Goal: Transaction & Acquisition: Subscribe to service/newsletter

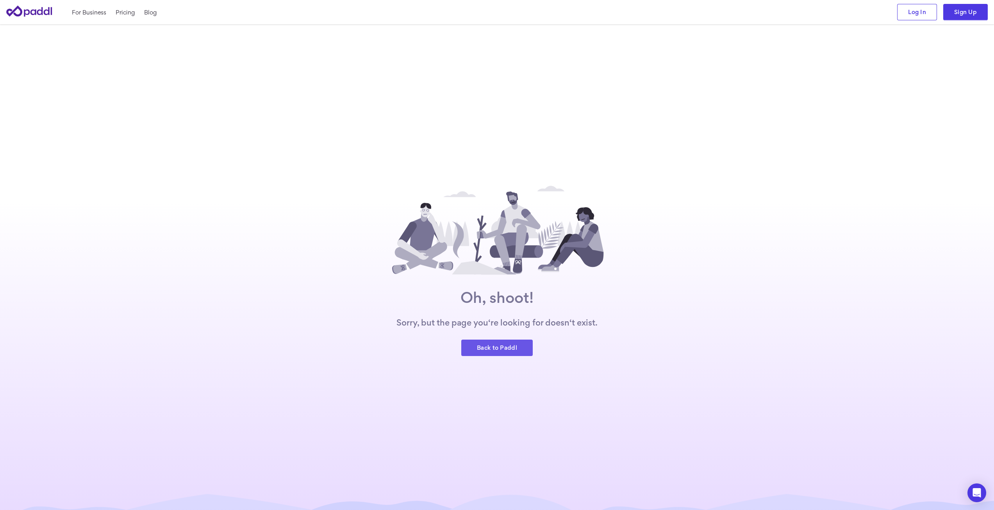
click at [498, 348] on link "Back to Paddl" at bounding box center [496, 347] width 71 height 16
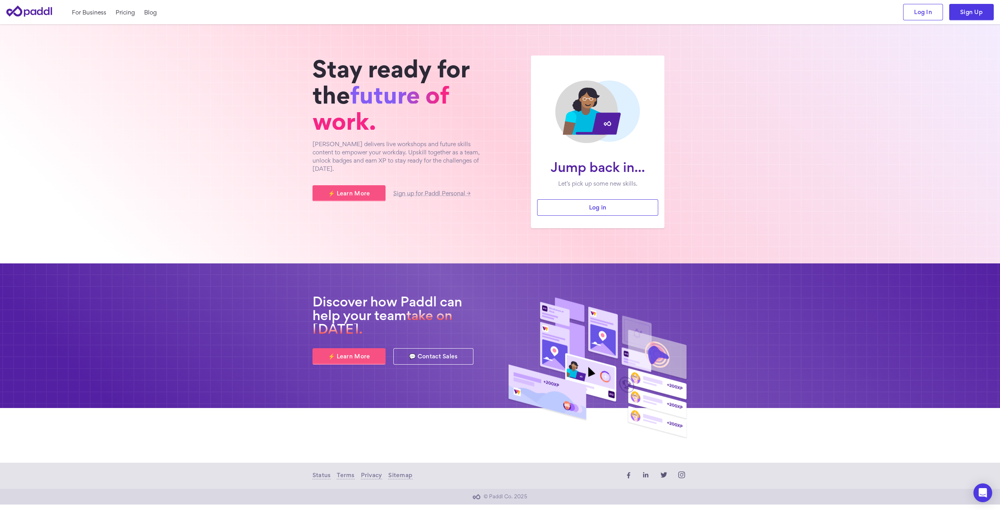
click at [646, 199] on div "Jump back in... Let’s pick up some new skills." at bounding box center [597, 176] width 121 height 45
drag, startPoint x: 965, startPoint y: 10, endPoint x: 961, endPoint y: 23, distance: 13.5
click at [965, 10] on link "Sign Up" at bounding box center [971, 12] width 45 height 16
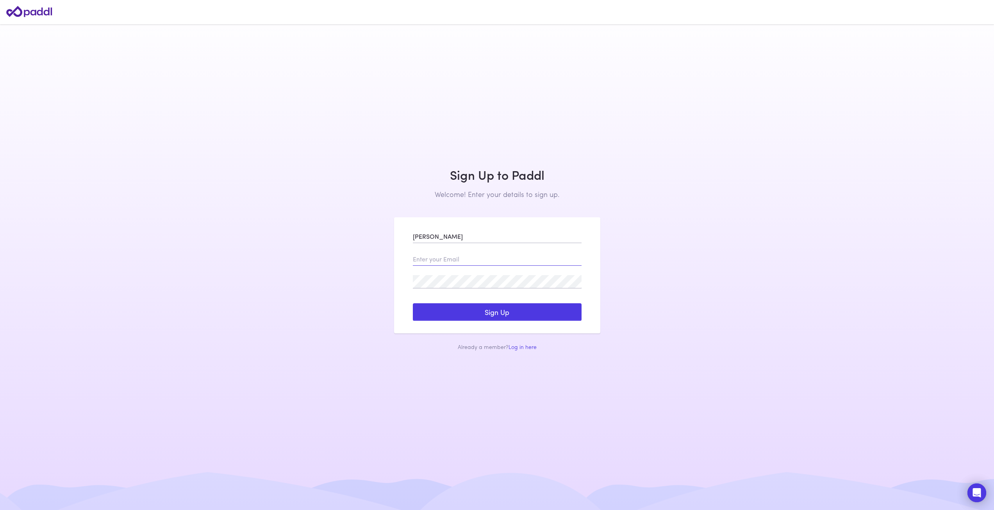
type input "Veron Karoomi"
click at [525, 263] on input "email" at bounding box center [497, 258] width 169 height 13
type input "22204411@student.westernsydney.edu.au"
click at [495, 319] on button "Sign Up" at bounding box center [497, 312] width 169 height 18
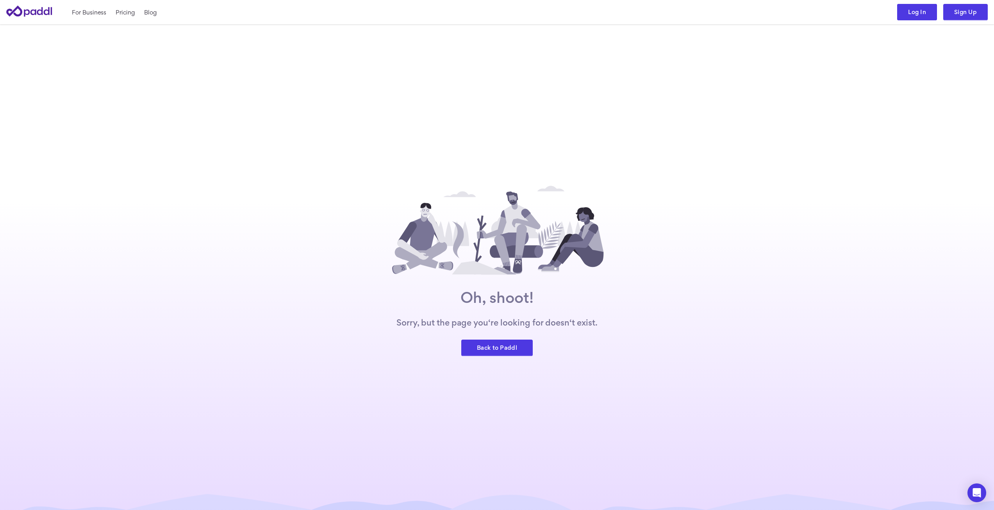
click at [910, 13] on link "Log In" at bounding box center [917, 12] width 40 height 16
